Goal: Navigation & Orientation: Go to known website

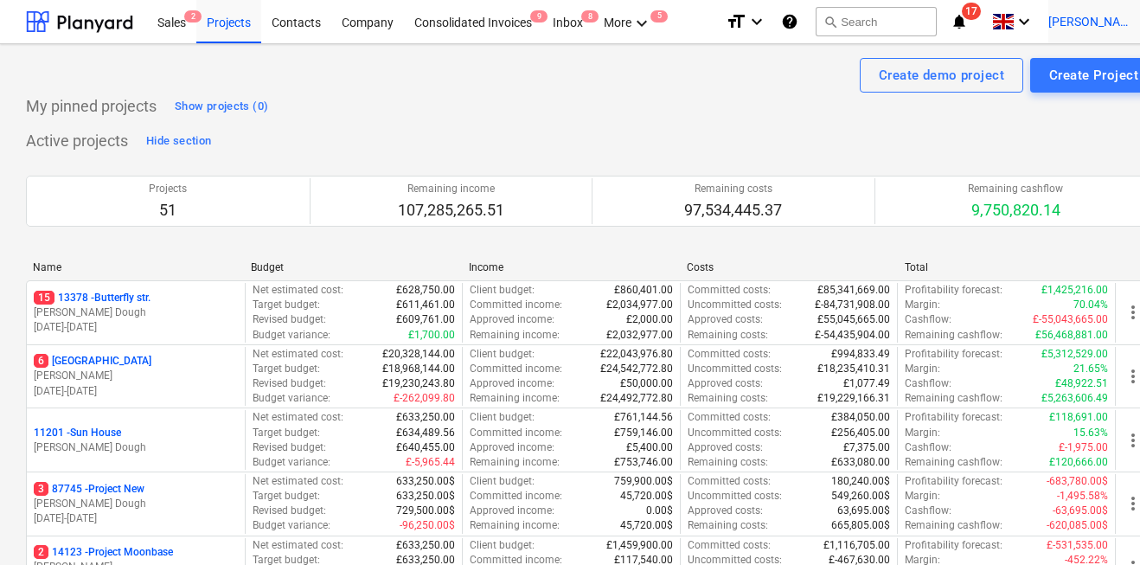
click at [1094, 23] on span "C. Edlund" at bounding box center [1092, 22] width 87 height 14
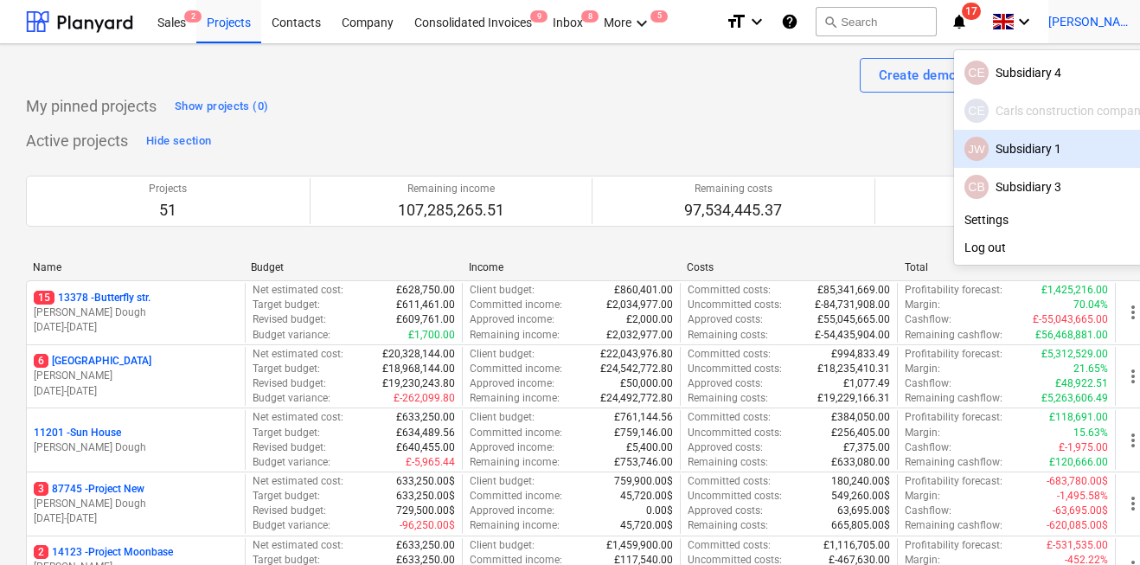
click at [1009, 146] on div "JW Subsidiary 1" at bounding box center [1056, 149] width 183 height 24
